Goal: Information Seeking & Learning: Learn about a topic

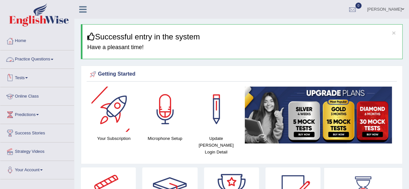
click at [31, 63] on link "Practice Questions" at bounding box center [37, 58] width 74 height 16
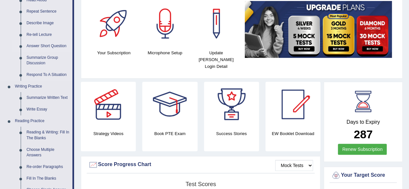
scroll to position [96, 0]
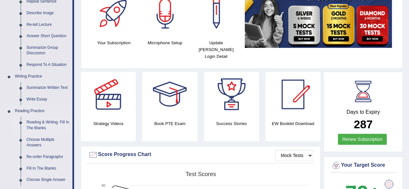
click at [42, 123] on link "Reading & Writing: Fill In The Blanks" at bounding box center [48, 125] width 49 height 17
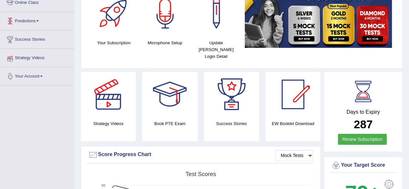
scroll to position [125, 0]
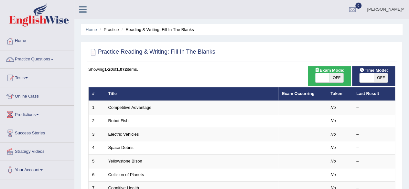
click at [384, 78] on span "OFF" at bounding box center [381, 77] width 14 height 9
checkbox input "true"
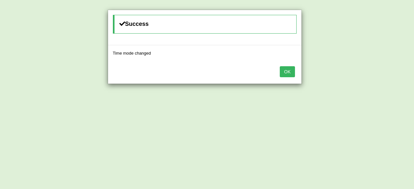
click at [282, 66] on button "OK" at bounding box center [287, 71] width 15 height 11
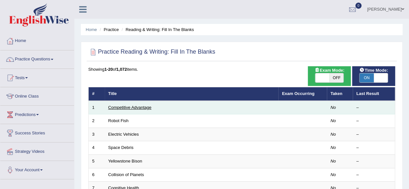
click at [135, 109] on link "Competitive Advantage" at bounding box center [129, 107] width 43 height 5
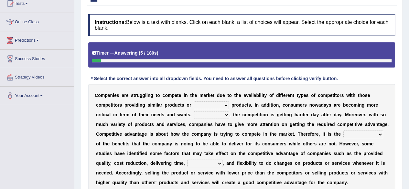
scroll to position [75, 0]
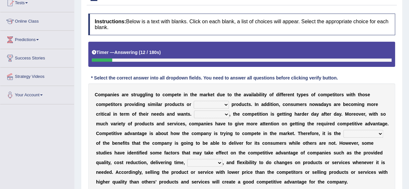
click at [215, 104] on select "constitution restitution substitution institution" at bounding box center [211, 105] width 35 height 8
select select "substitution"
click at [194, 101] on select "constitution restitution substitution institution" at bounding box center [211, 105] width 35 height 8
click at [209, 111] on select "However Instead Additionally Therefore" at bounding box center [211, 115] width 35 height 8
select select "However"
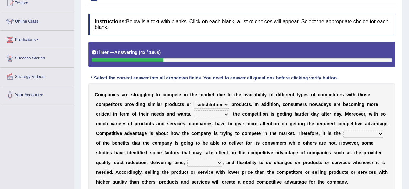
click at [194, 111] on select "However Instead Additionally Therefore" at bounding box center [211, 115] width 35 height 8
click at [361, 133] on select "dissemination ordination determination incarnation" at bounding box center [364, 134] width 40 height 8
select select "determination"
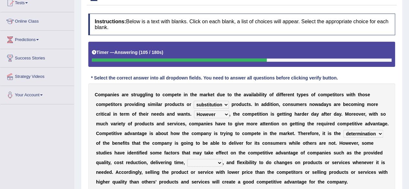
click at [344, 130] on select "dissemination ordination determination incarnation" at bounding box center [364, 134] width 40 height 8
click at [211, 165] on select "captivation aggregation deprivation innovation" at bounding box center [204, 163] width 35 height 8
select select "captivation"
click at [187, 159] on select "captivation aggregation deprivation innovation" at bounding box center [204, 163] width 35 height 8
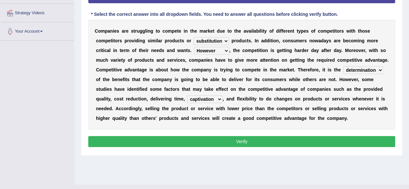
scroll to position [139, 0]
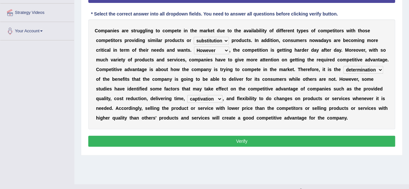
click at [207, 141] on button "Verify" at bounding box center [241, 141] width 307 height 11
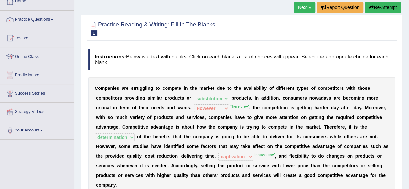
scroll to position [29, 0]
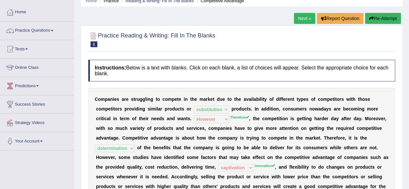
click at [383, 16] on button "Re-Attempt" at bounding box center [383, 18] width 36 height 11
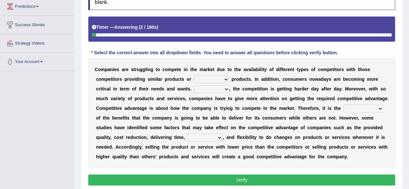
click at [211, 81] on select "constitution restitution substitution institution" at bounding box center [211, 80] width 35 height 8
select select "substitution"
click at [194, 76] on select "constitution restitution substitution institution" at bounding box center [211, 80] width 35 height 8
click at [210, 91] on select "However Instead Additionally Therefore" at bounding box center [211, 89] width 35 height 8
select select "Therefore"
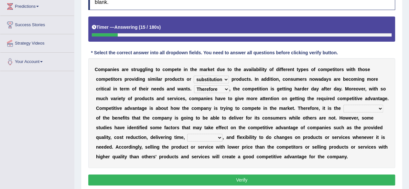
click at [194, 85] on select "However Instead Additionally Therefore" at bounding box center [211, 89] width 35 height 8
click at [357, 106] on select "dissemination ordination determination incarnation" at bounding box center [364, 109] width 40 height 8
select select "determination"
click at [344, 105] on select "dissemination ordination determination incarnation" at bounding box center [364, 109] width 40 height 8
click at [217, 134] on select "captivation aggregation deprivation innovation" at bounding box center [204, 138] width 35 height 8
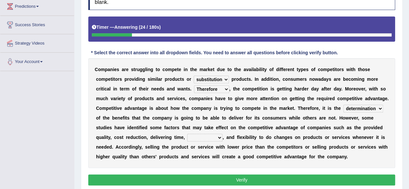
select select "innovation"
click at [187, 134] on select "captivation aggregation deprivation innovation" at bounding box center [204, 138] width 35 height 8
click at [204, 177] on button "Verify" at bounding box center [241, 180] width 307 height 11
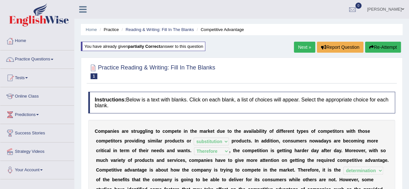
click at [302, 50] on link "Next »" at bounding box center [304, 47] width 21 height 11
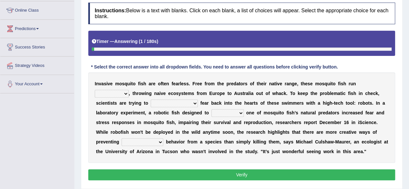
scroll to position [88, 0]
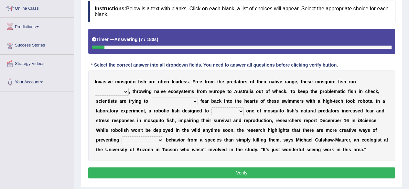
click at [111, 90] on select "occupant flippant rampant concordant" at bounding box center [112, 92] width 34 height 8
select select "occupant"
click at [95, 88] on select "occupant flippant rampant concordant" at bounding box center [112, 92] width 34 height 8
click at [168, 98] on select "accept spike strike drake" at bounding box center [174, 102] width 47 height 8
select select "strike"
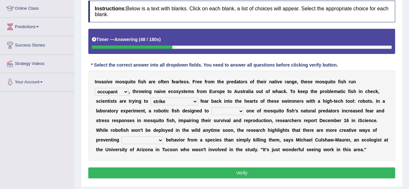
click at [151, 98] on select "accept spike strike drake" at bounding box center [174, 102] width 47 height 8
click at [231, 110] on select "bequest mimic battle conquest" at bounding box center [228, 111] width 32 height 8
select select "conquest"
click at [212, 107] on select "bequest mimic battle conquest" at bounding box center [228, 111] width 32 height 8
click at [146, 145] on div "I n v a s i v e m o s q u i t o f i s h a r e o f t e n f e a r l e s s . F r e…" at bounding box center [241, 116] width 307 height 91
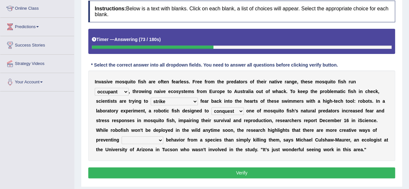
click at [135, 145] on div "I n v a s i v e m o s q u i t o f i s h a r e o f t e n f e a r l e s s . F r e…" at bounding box center [241, 116] width 307 height 91
click at [135, 143] on select "unprivileged unprecedented uncharted unwanted" at bounding box center [143, 141] width 42 height 8
select select "unprecedented"
click at [122, 137] on select "unprivileged unprecedented uncharted unwanted" at bounding box center [143, 141] width 42 height 8
click at [151, 171] on button "Verify" at bounding box center [241, 173] width 307 height 11
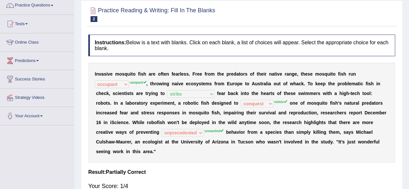
scroll to position [0, 0]
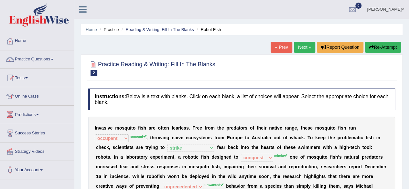
click at [391, 49] on button "Re-Attempt" at bounding box center [383, 47] width 36 height 11
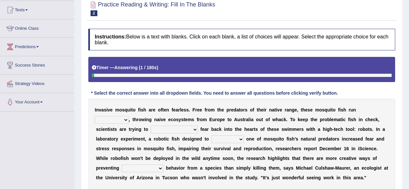
click at [113, 121] on select "occupant flippant rampant concordant" at bounding box center [112, 120] width 34 height 8
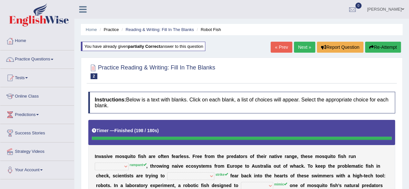
click at [310, 50] on link "Next »" at bounding box center [304, 47] width 21 height 11
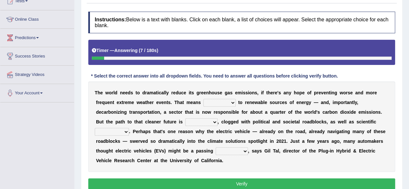
click at [224, 103] on select "grafting drafting crafting shifting" at bounding box center [220, 103] width 32 height 8
select select "shifting"
click at [204, 99] on select "grafting drafting crafting shifting" at bounding box center [220, 103] width 32 height 8
click at [200, 121] on select "daunting daunted daunt dauntless" at bounding box center [201, 122] width 32 height 8
select select "daunting"
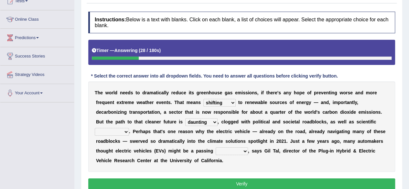
click at [185, 118] on select "daunting daunted daunt dauntless" at bounding box center [201, 122] width 32 height 8
click at [118, 132] on select "spectacles obstacles tentacles receptacles" at bounding box center [112, 132] width 34 height 8
select select "obstacles"
click at [95, 128] on select "spectacles obstacles tentacles receptacles" at bounding box center [112, 132] width 34 height 8
click at [243, 151] on select "fad gad tad lad" at bounding box center [232, 152] width 32 height 8
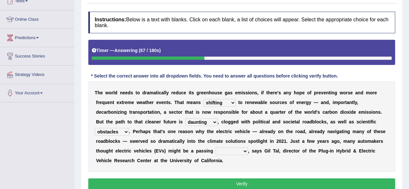
select select "tad"
click at [216, 148] on select "fad gad tad lad" at bounding box center [232, 152] width 32 height 8
click at [203, 186] on button "Verify" at bounding box center [241, 184] width 307 height 11
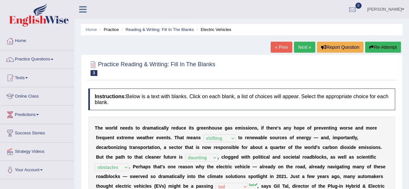
click at [309, 45] on link "Next »" at bounding box center [304, 47] width 21 height 11
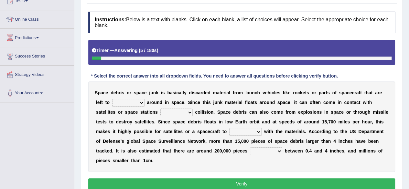
click at [124, 99] on select "twist center roam loll" at bounding box center [128, 103] width 32 height 8
select select "roam"
click at [112, 99] on select "twist center roam loll" at bounding box center [128, 103] width 32 height 8
click at [185, 109] on select "risks risk risked risking" at bounding box center [176, 113] width 32 height 8
select select "risking"
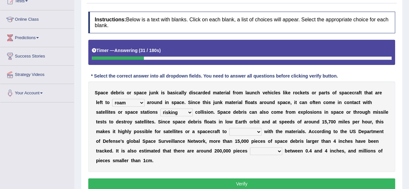
click at [160, 109] on select "risks risk risked risking" at bounding box center [176, 113] width 32 height 8
click at [181, 116] on select "risks risk risked risking" at bounding box center [176, 113] width 32 height 8
click at [247, 130] on select "collect collate collide collocate" at bounding box center [245, 132] width 32 height 8
select select "collide"
click at [229, 128] on select "collect collate collide collocate" at bounding box center [245, 132] width 32 height 8
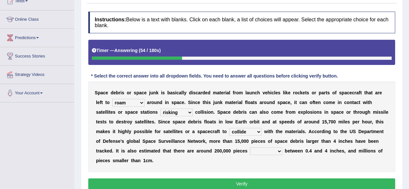
click at [275, 153] on select "sized sizing size sizes" at bounding box center [266, 152] width 32 height 8
select select "size"
click at [250, 148] on select "sized sizing size sizes" at bounding box center [266, 152] width 32 height 8
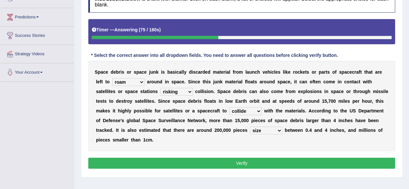
scroll to position [98, 0]
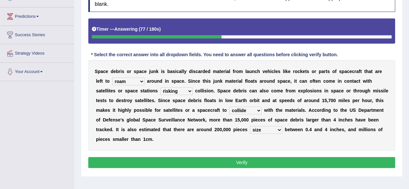
click at [271, 131] on select "sized sizing size sizes" at bounding box center [266, 130] width 32 height 8
click at [250, 126] on select "sized sizing size sizes" at bounding box center [266, 130] width 32 height 8
click at [261, 161] on button "Verify" at bounding box center [241, 162] width 307 height 11
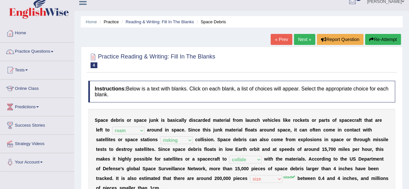
scroll to position [0, 0]
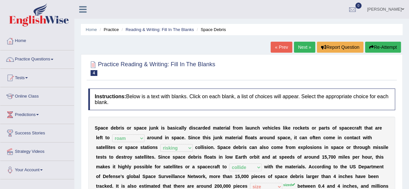
click at [298, 46] on link "Next »" at bounding box center [304, 47] width 21 height 11
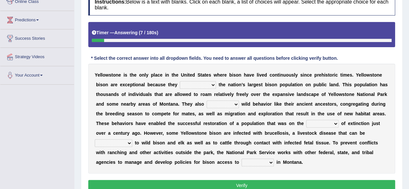
click at [197, 84] on select "congregate comprise consist compromise" at bounding box center [198, 85] width 36 height 8
select select "comprise"
click at [180, 81] on select "congregate comprise consist compromise" at bounding box center [198, 85] width 36 height 8
click at [225, 101] on select "exhibit disregard resist encourage" at bounding box center [223, 105] width 32 height 8
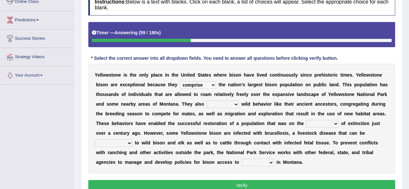
select select "exhibit"
click at [207, 101] on select "exhibit disregard resist encourage" at bounding box center [223, 105] width 32 height 8
click at [319, 123] on select "brine brink danger brindle" at bounding box center [322, 124] width 32 height 8
select select "danger"
click at [306, 120] on select "brine brink danger brindle" at bounding box center [322, 124] width 32 height 8
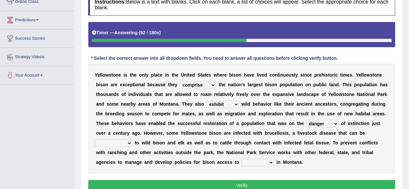
click at [322, 127] on div "Y e l l o w s t o n e i s t h e o n l y p l a c e i n t h e U n i t e d S t a t…" at bounding box center [241, 119] width 307 height 110
click at [322, 123] on select "brine brink danger brindle" at bounding box center [322, 124] width 32 height 8
click at [113, 143] on select "transplanted transported transgressed transmitted" at bounding box center [114, 143] width 38 height 8
select select "transmitted"
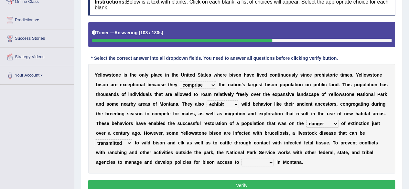
click at [95, 139] on select "transplanted transported transgressed transmitted" at bounding box center [114, 143] width 38 height 8
click at [255, 163] on select "habitat habitat habitant food" at bounding box center [258, 163] width 32 height 8
select select "habitat"
click at [242, 159] on select "habitat habitat habitant food" at bounding box center [258, 163] width 32 height 8
click at [229, 183] on button "Verify" at bounding box center [241, 185] width 307 height 11
